Goal: Task Accomplishment & Management: Manage account settings

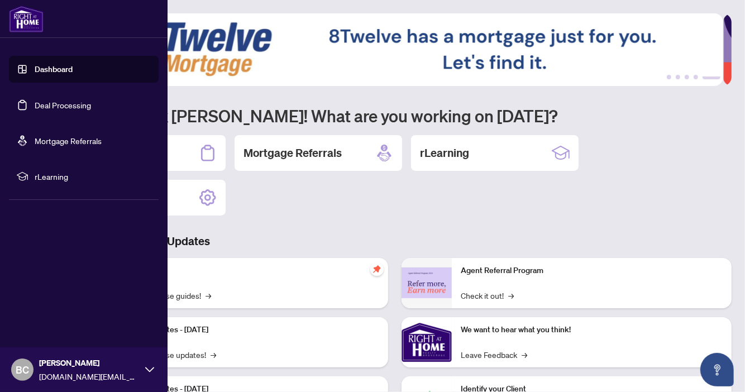
click at [70, 67] on link "Dashboard" at bounding box center [54, 69] width 38 height 10
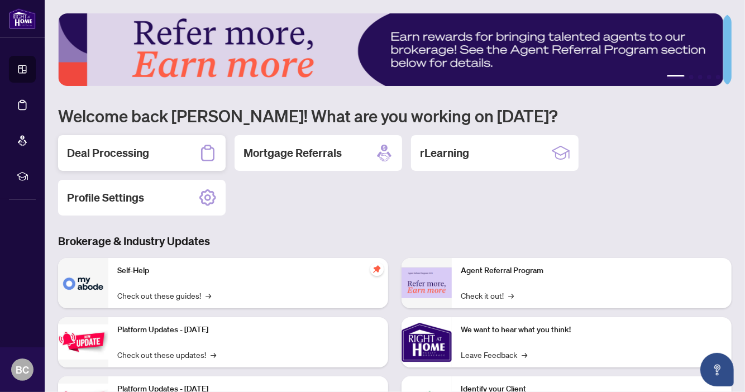
click at [117, 150] on h2 "Deal Processing" at bounding box center [108, 153] width 82 height 16
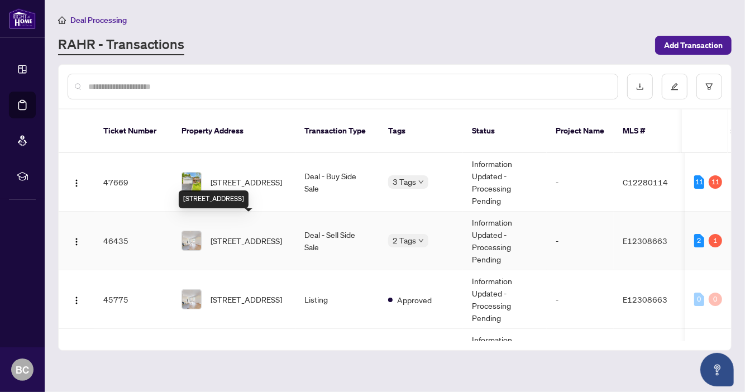
click at [246, 234] on span "[STREET_ADDRESS]" at bounding box center [245, 240] width 71 height 12
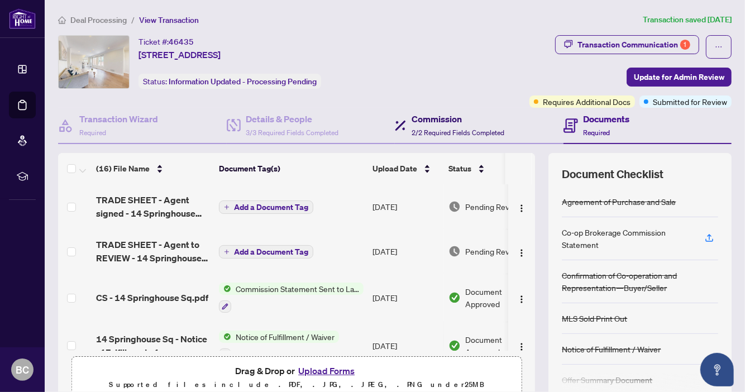
click at [449, 125] on div "Commission 2/2 Required Fields Completed" at bounding box center [457, 125] width 93 height 26
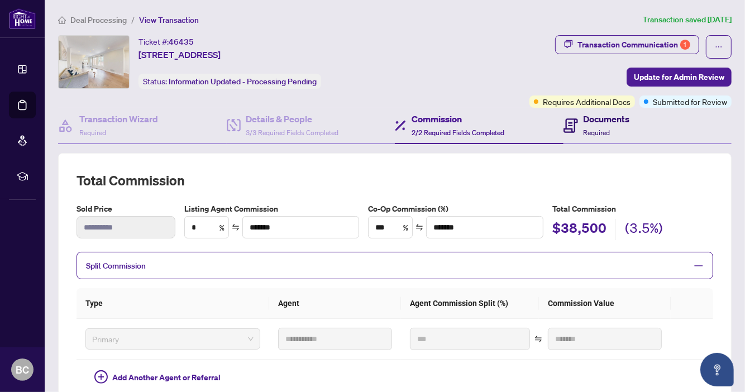
click at [596, 118] on h4 "Documents" at bounding box center [606, 118] width 46 height 13
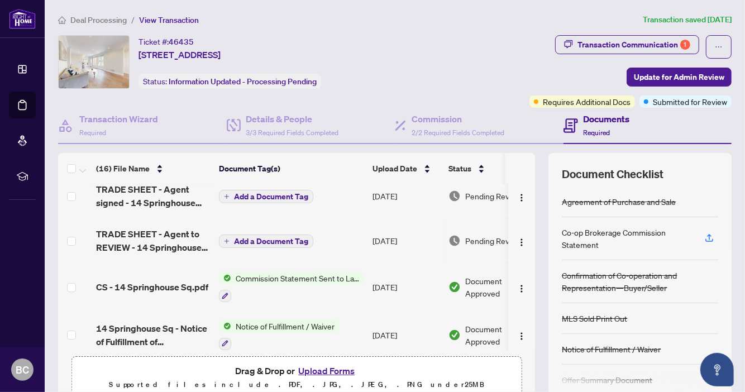
scroll to position [11, 0]
click at [114, 122] on h4 "Transaction Wizard" at bounding box center [118, 118] width 79 height 13
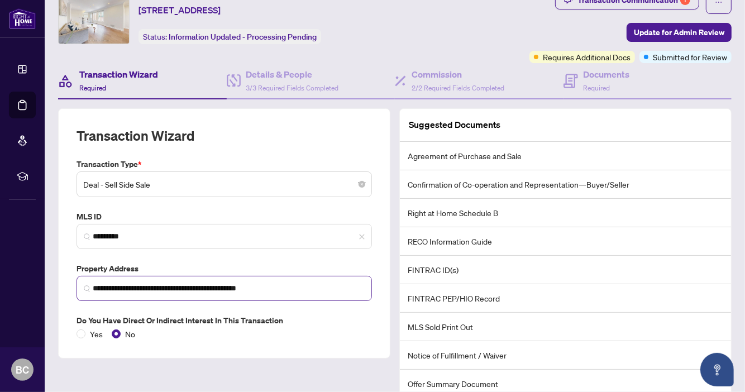
scroll to position [128, 0]
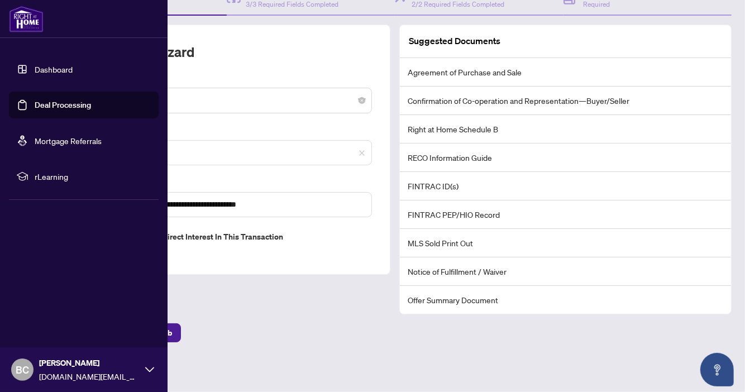
click at [54, 68] on link "Dashboard" at bounding box center [54, 69] width 38 height 10
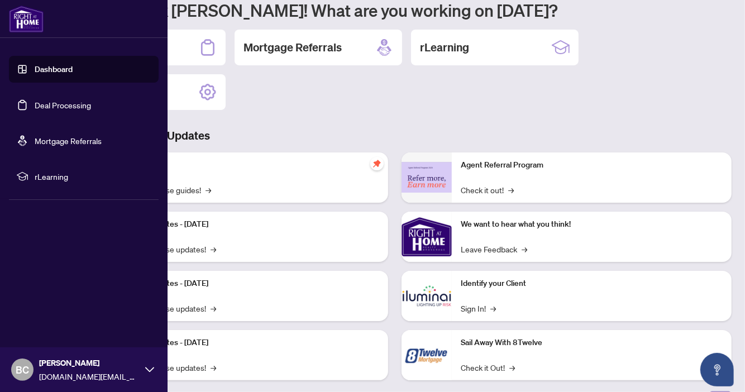
scroll to position [122, 0]
